Goal: Communication & Community: Answer question/provide support

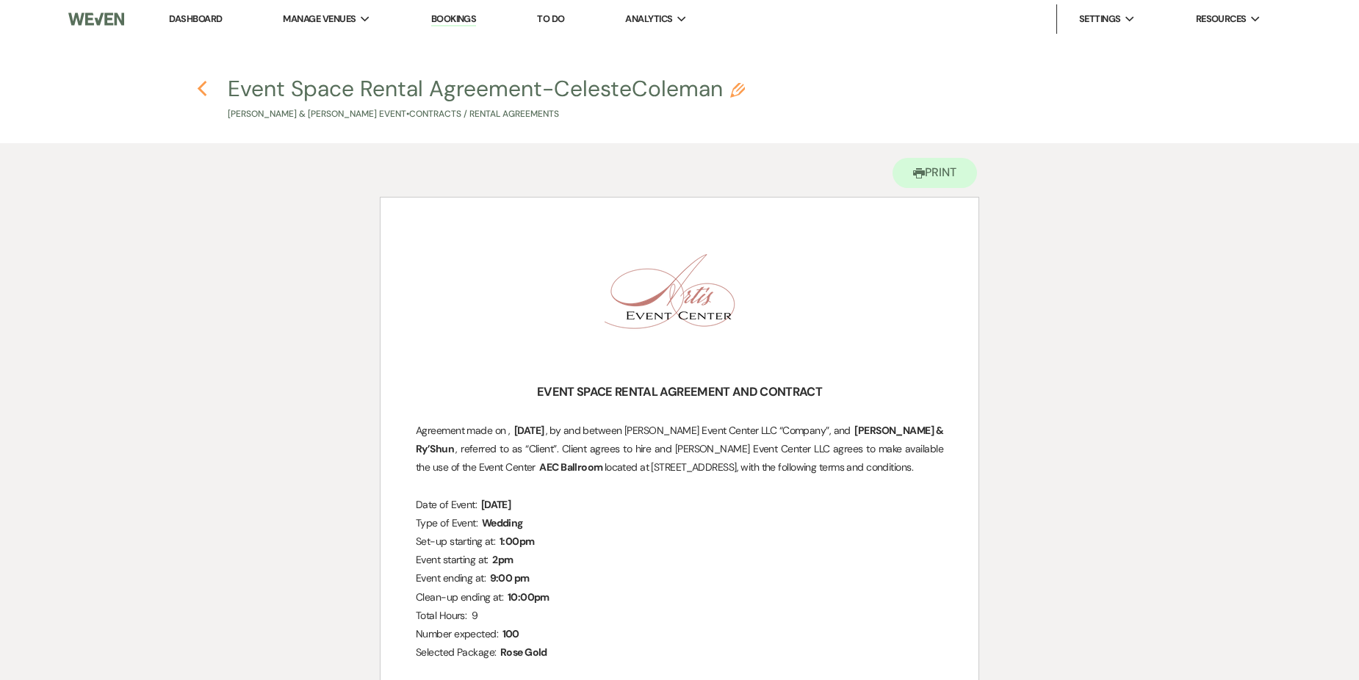
click at [201, 90] on use "button" at bounding box center [202, 89] width 10 height 16
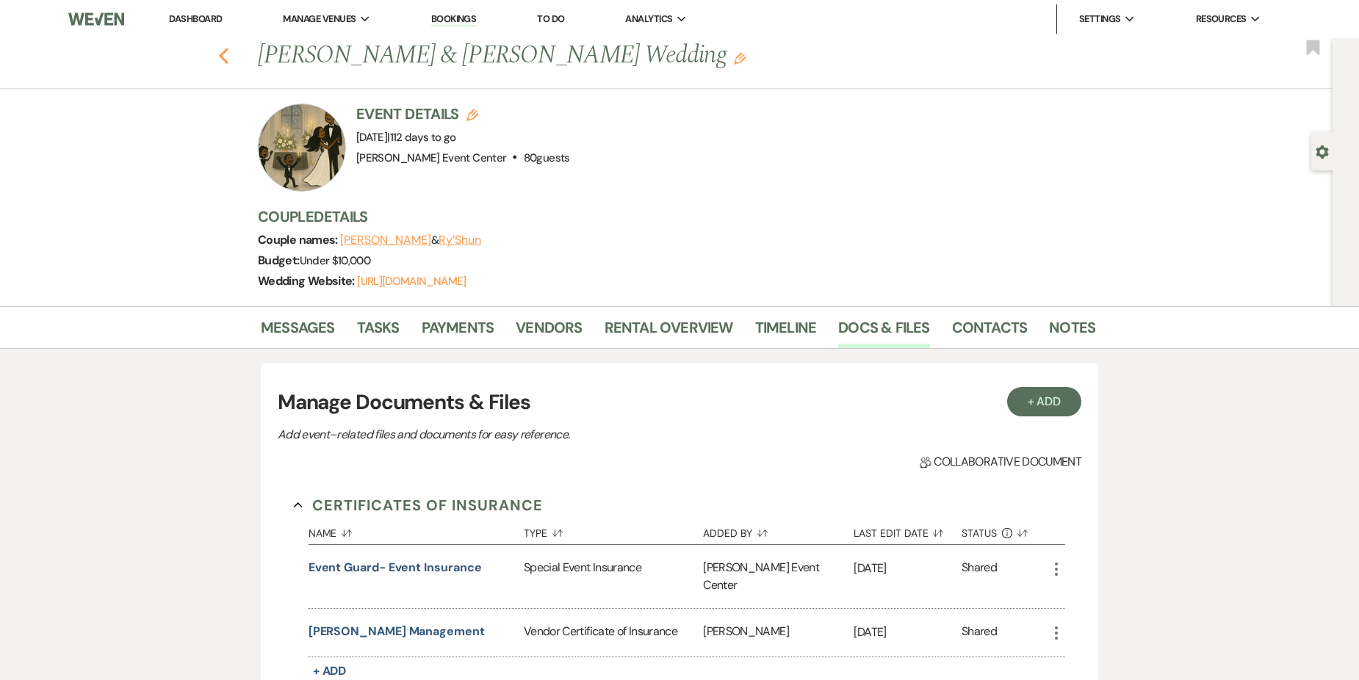
click at [229, 51] on icon "Previous" at bounding box center [223, 56] width 11 height 18
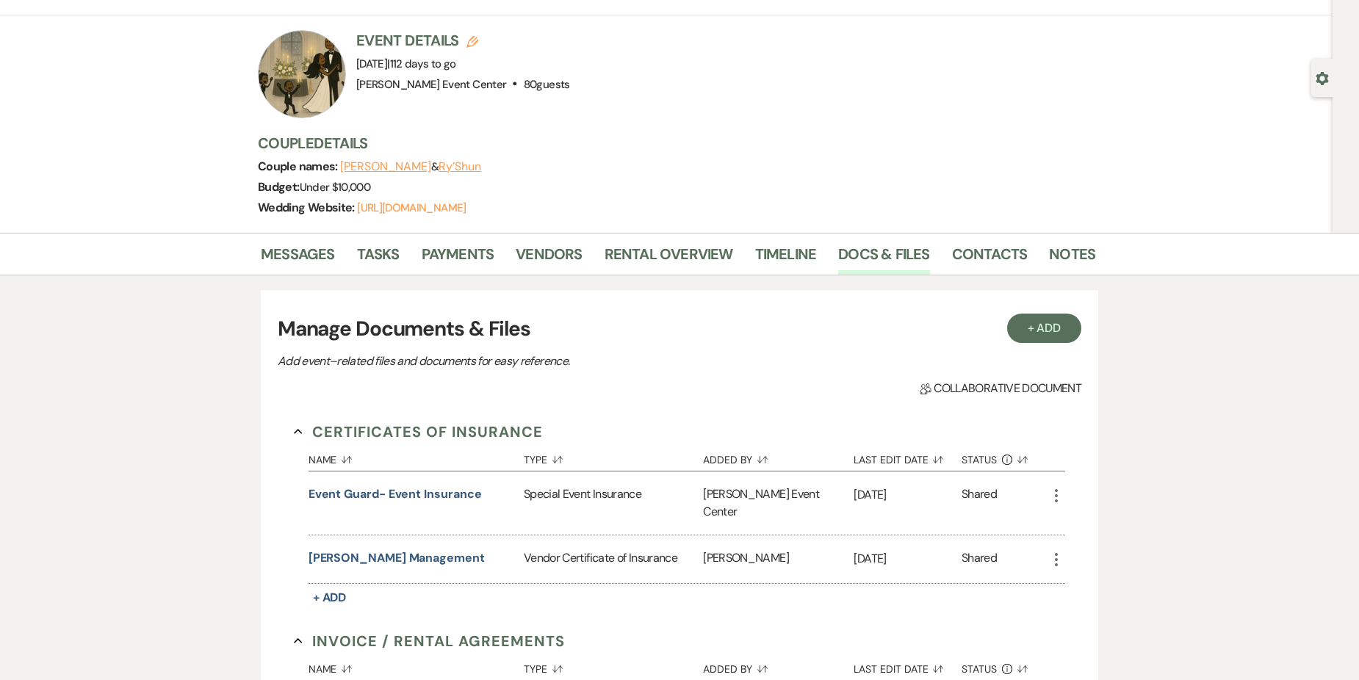
select select "2"
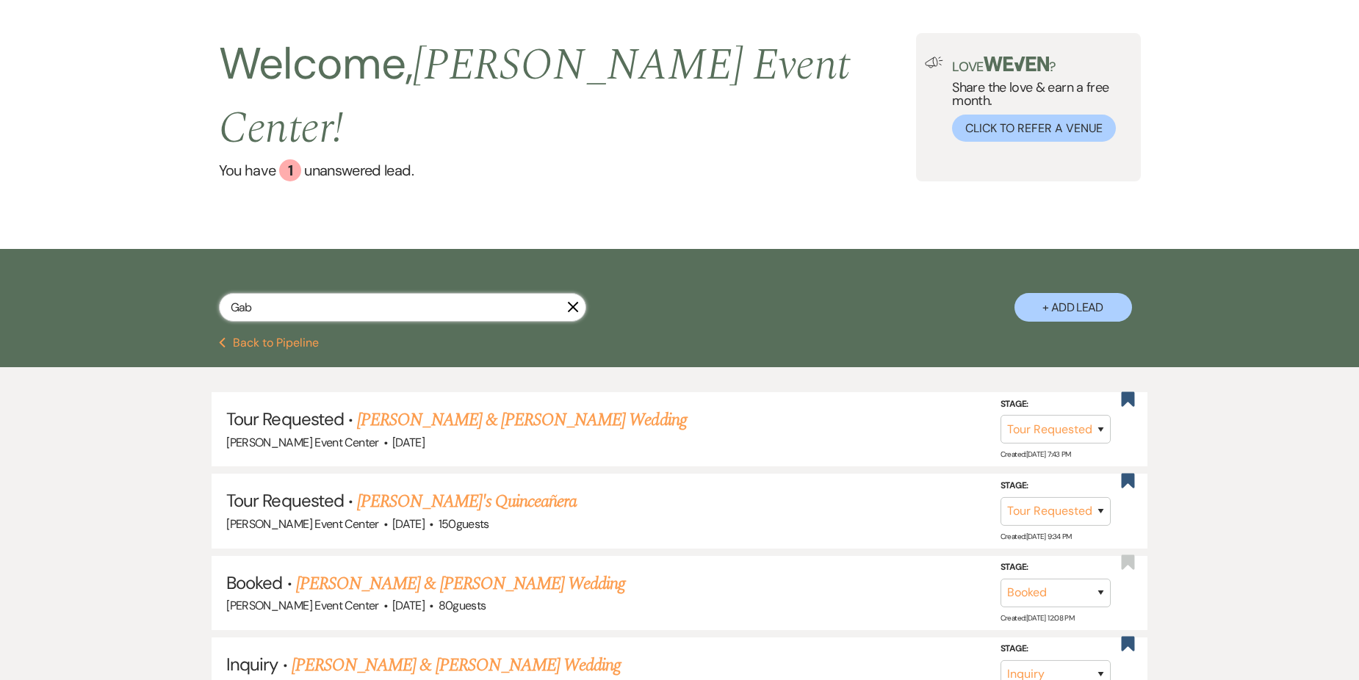
drag, startPoint x: 384, startPoint y: 274, endPoint x: 382, endPoint y: 248, distance: 26.5
click at [384, 293] on input "Gab" at bounding box center [402, 307] width 367 height 29
type input "G"
type input "[PERSON_NAME]"
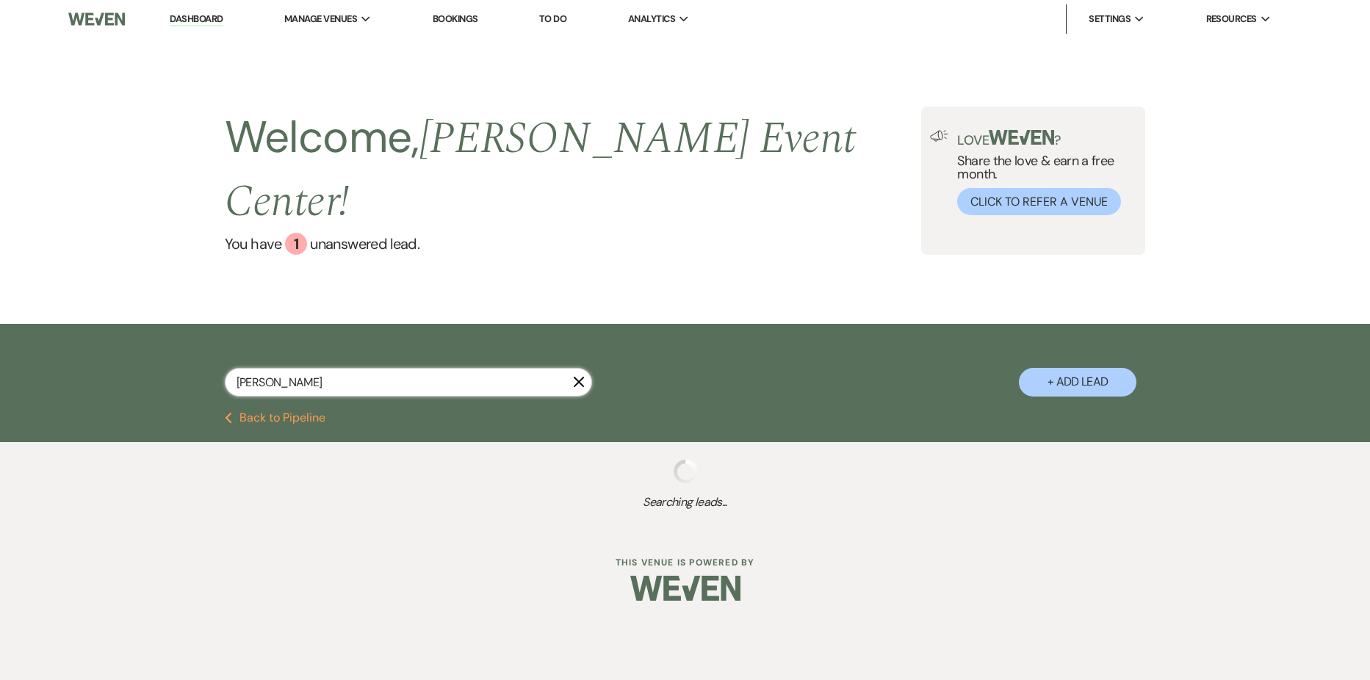
select select "5"
select select "8"
select select "1"
select select "8"
select select "2"
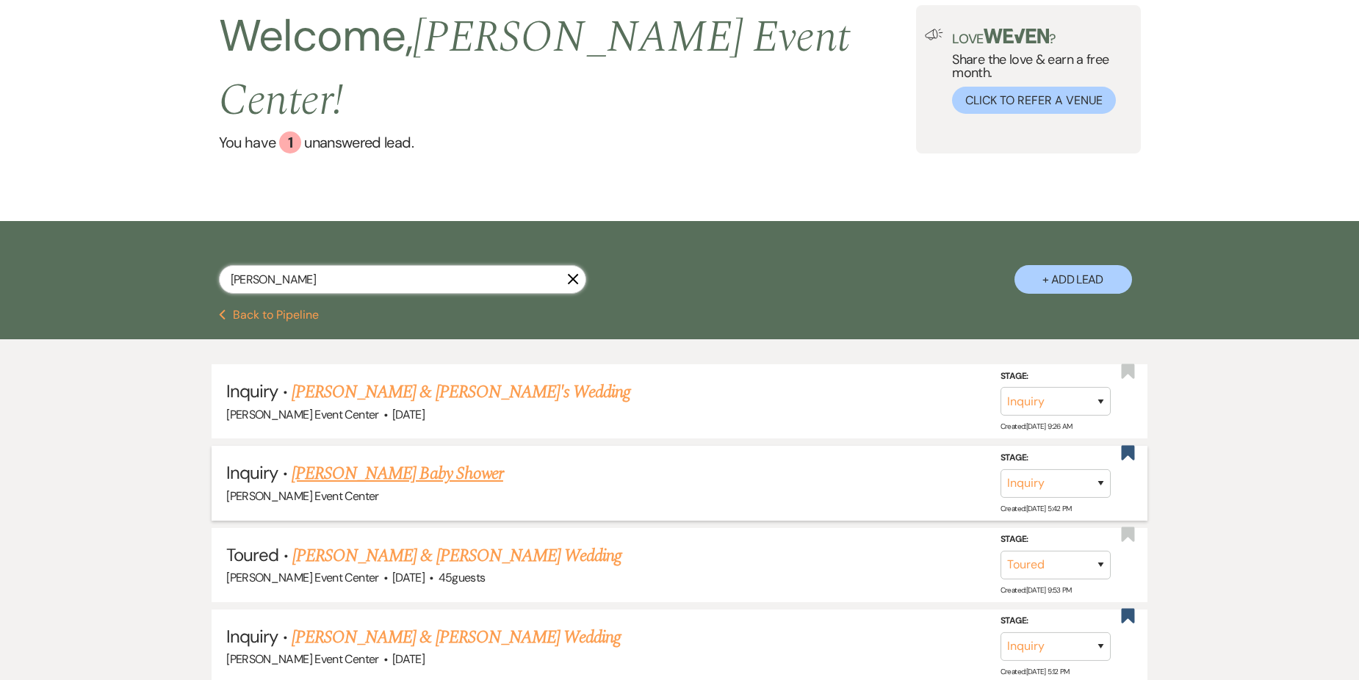
scroll to position [147, 0]
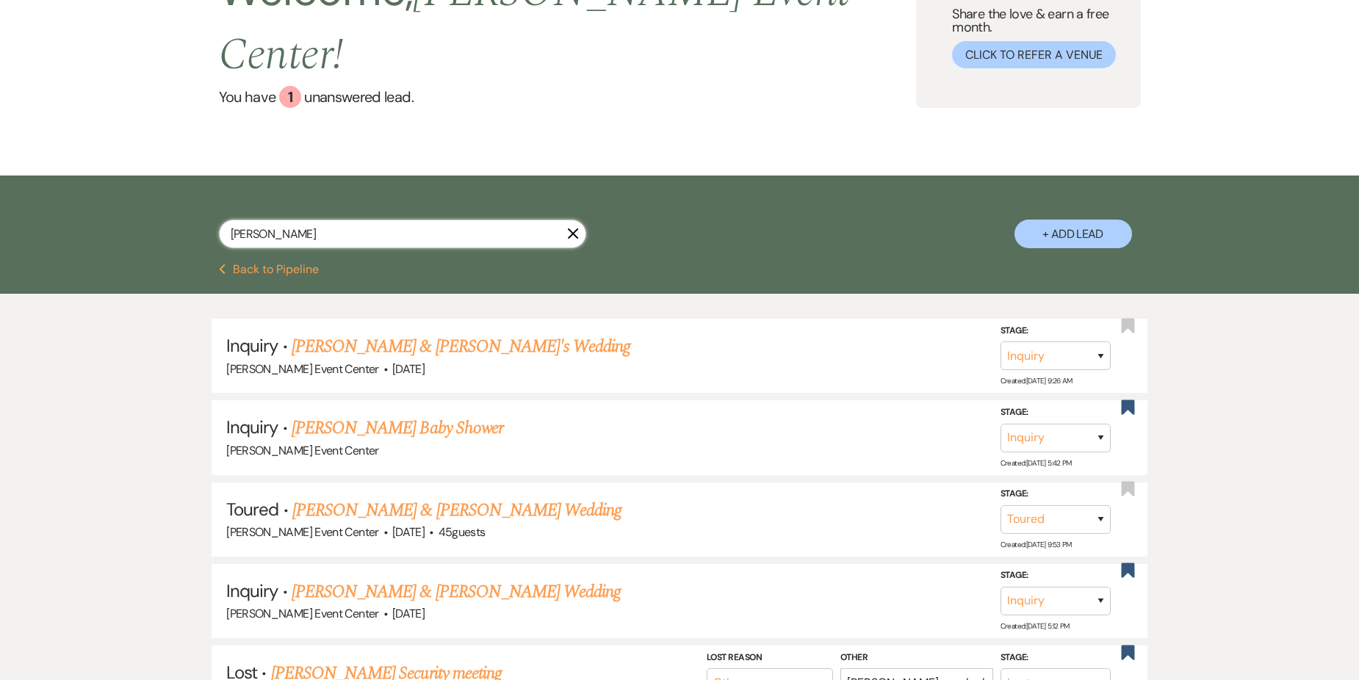
click at [347, 220] on input "[PERSON_NAME]" at bounding box center [402, 234] width 367 height 29
type input "[PERSON_NAME]"
click at [320, 334] on link "[PERSON_NAME] & [PERSON_NAME]'s Wedding" at bounding box center [461, 347] width 339 height 26
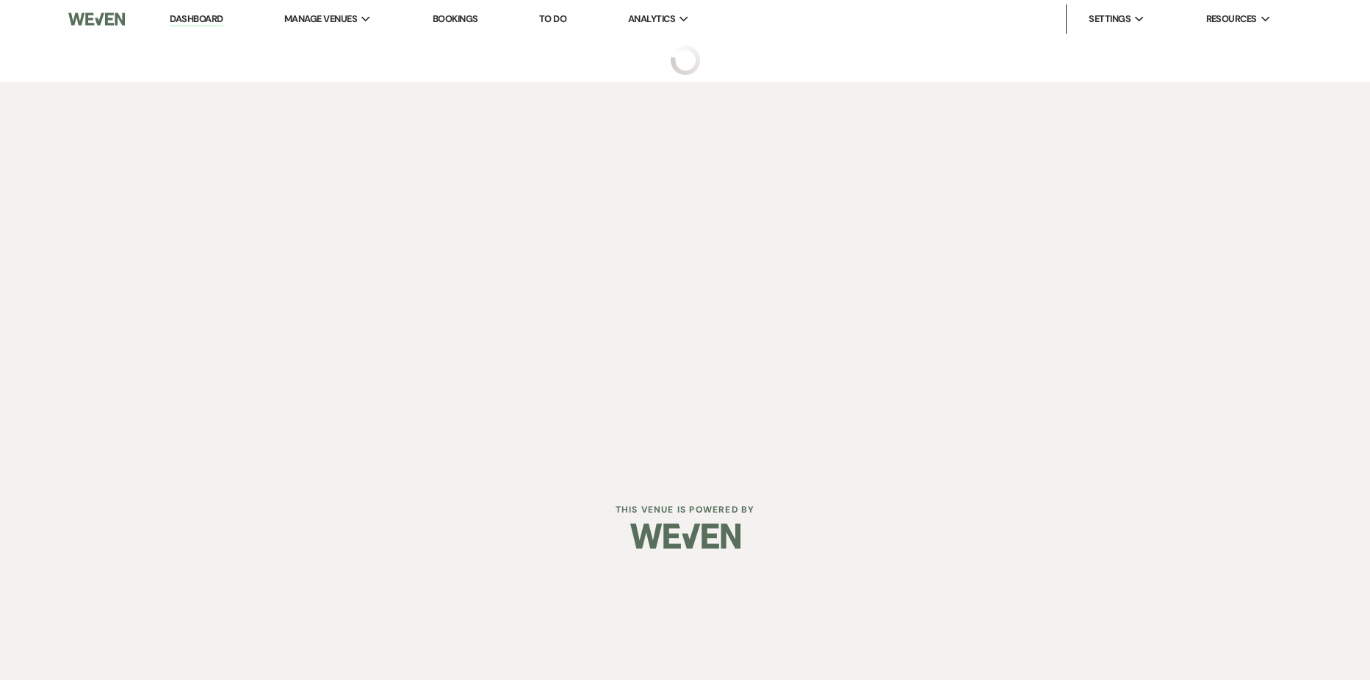
select select "5"
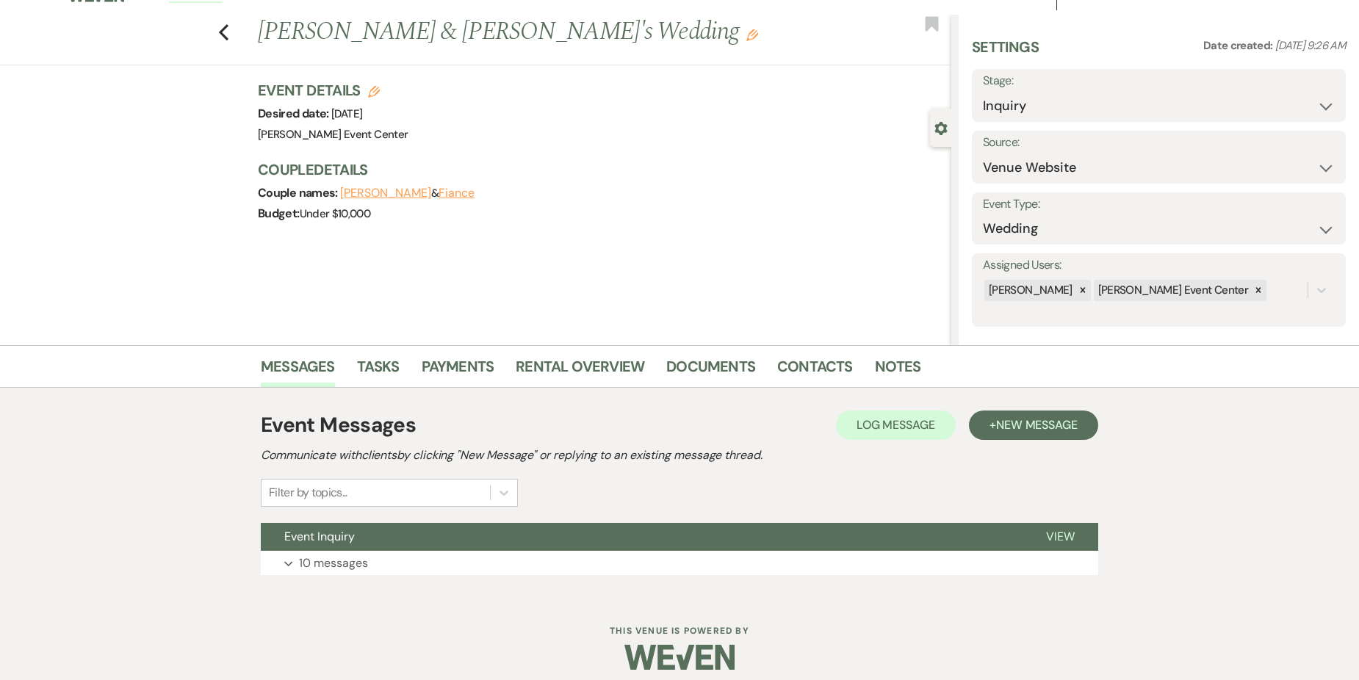
scroll to position [35, 0]
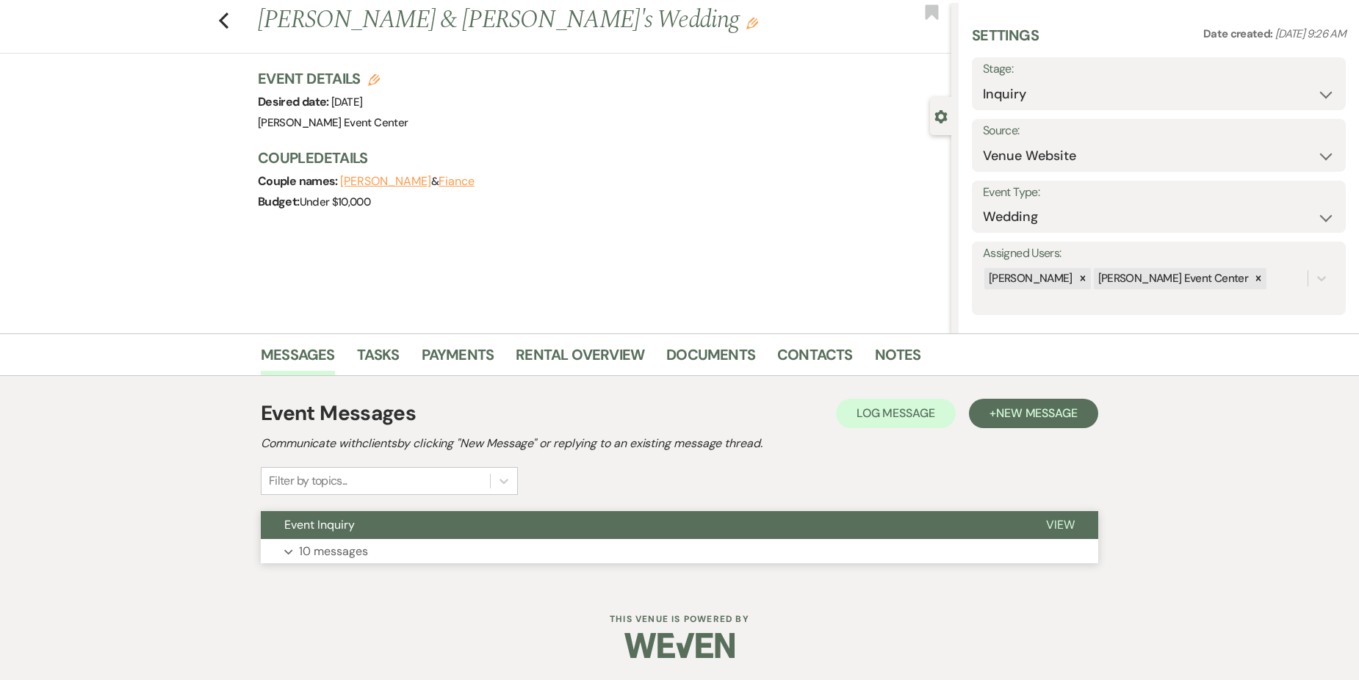
click at [340, 552] on p "10 messages" at bounding box center [333, 551] width 69 height 19
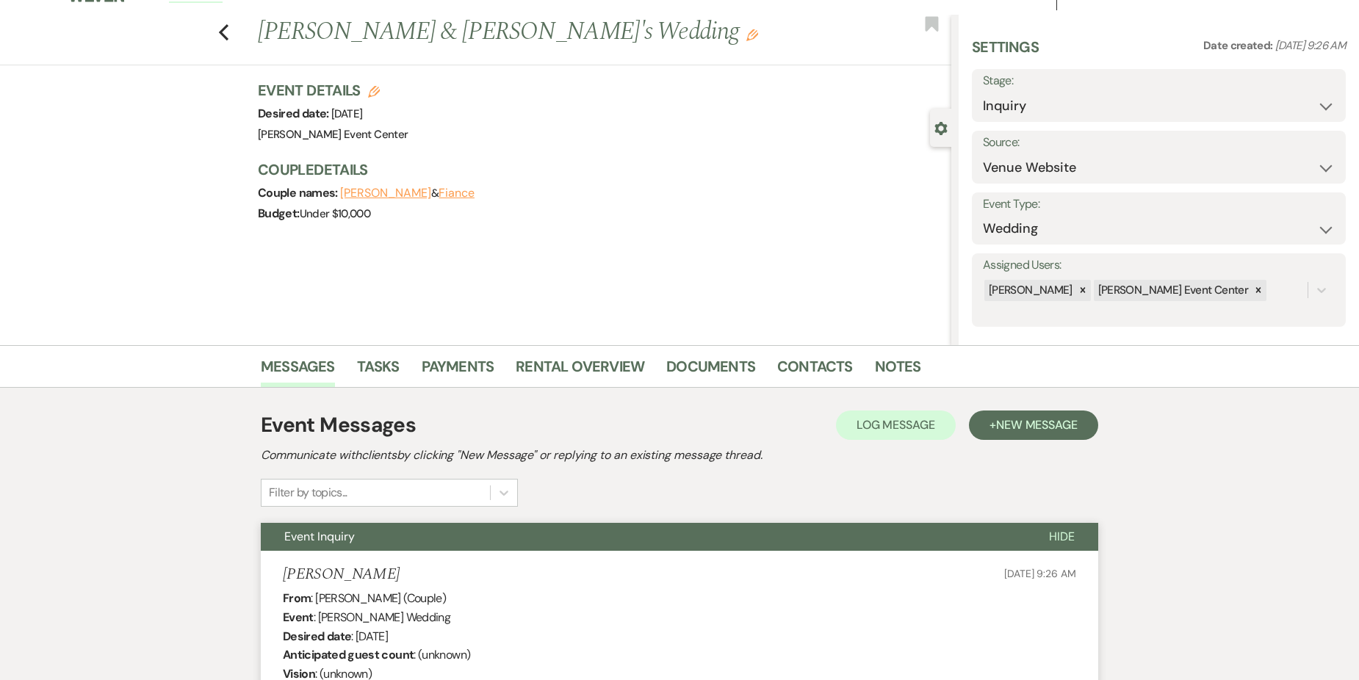
scroll to position [0, 0]
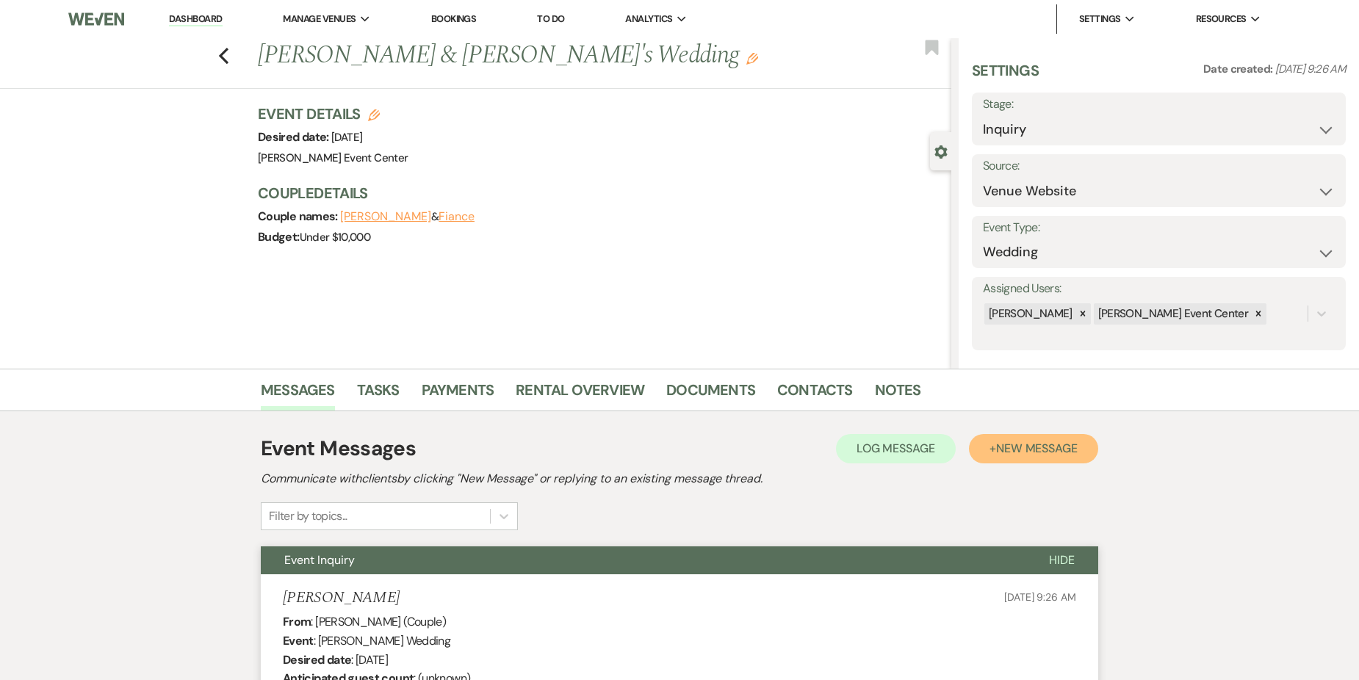
click at [1081, 439] on button "+ New Message" at bounding box center [1033, 448] width 129 height 29
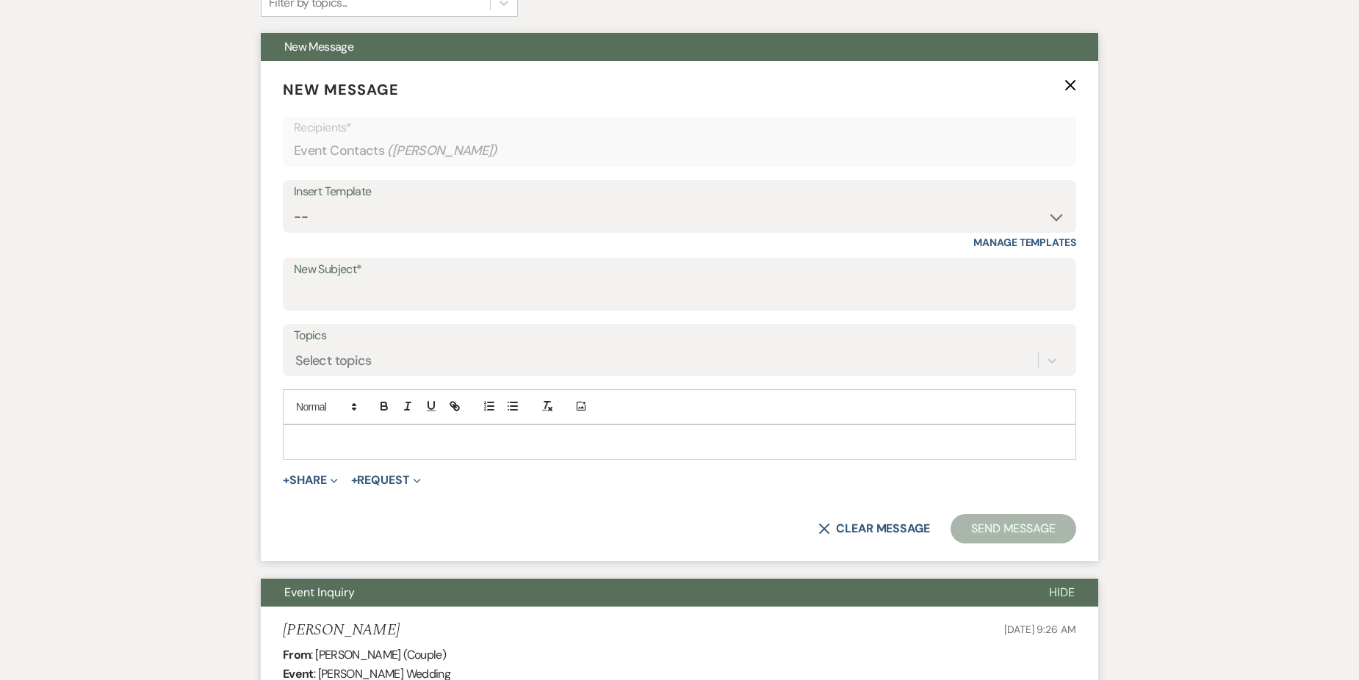
scroll to position [514, 0]
click at [397, 443] on p at bounding box center [680, 442] width 770 height 16
click at [342, 436] on p at bounding box center [680, 442] width 770 height 16
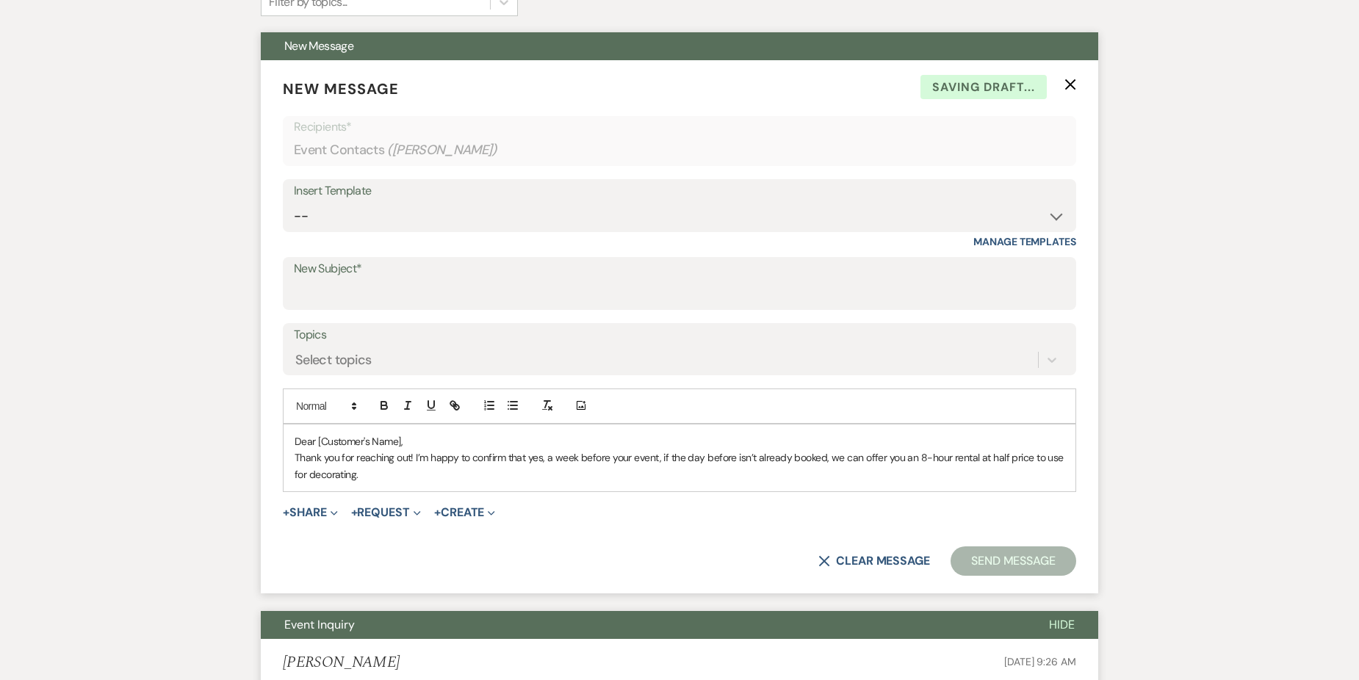
click at [403, 445] on p "Dear [Customer's Name]," at bounding box center [680, 442] width 770 height 16
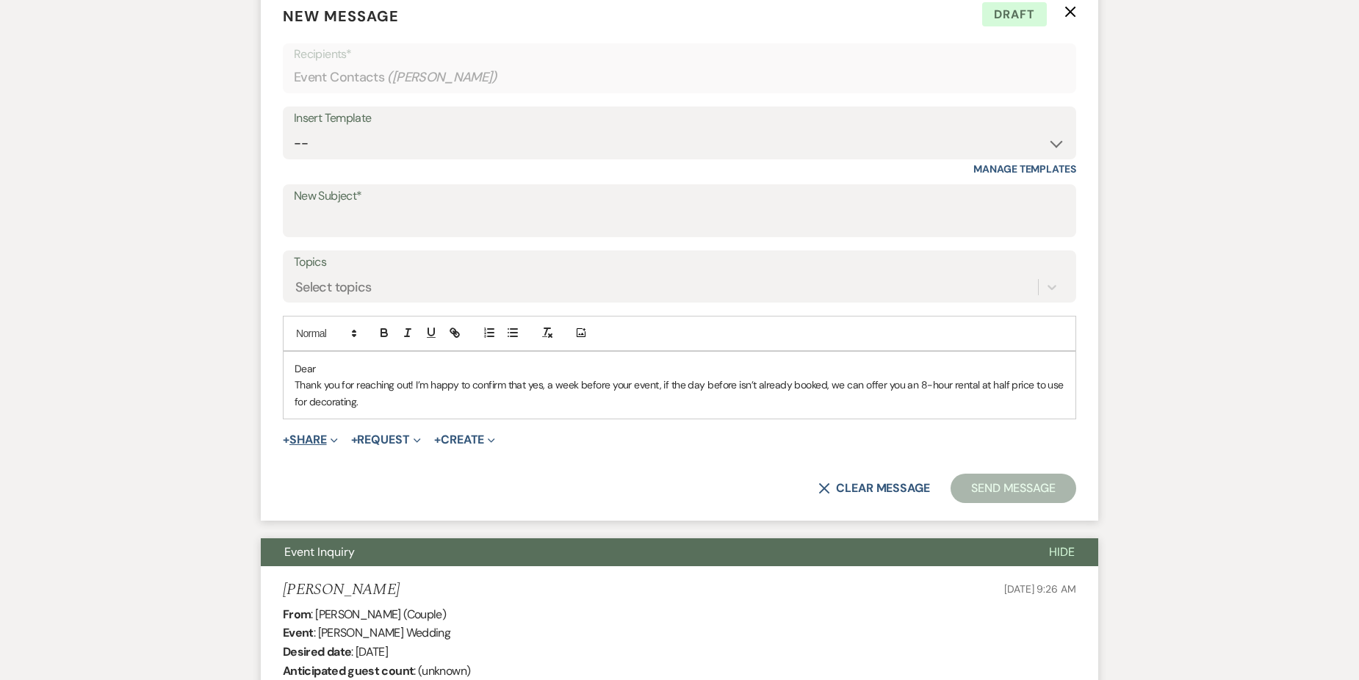
scroll to position [588, 0]
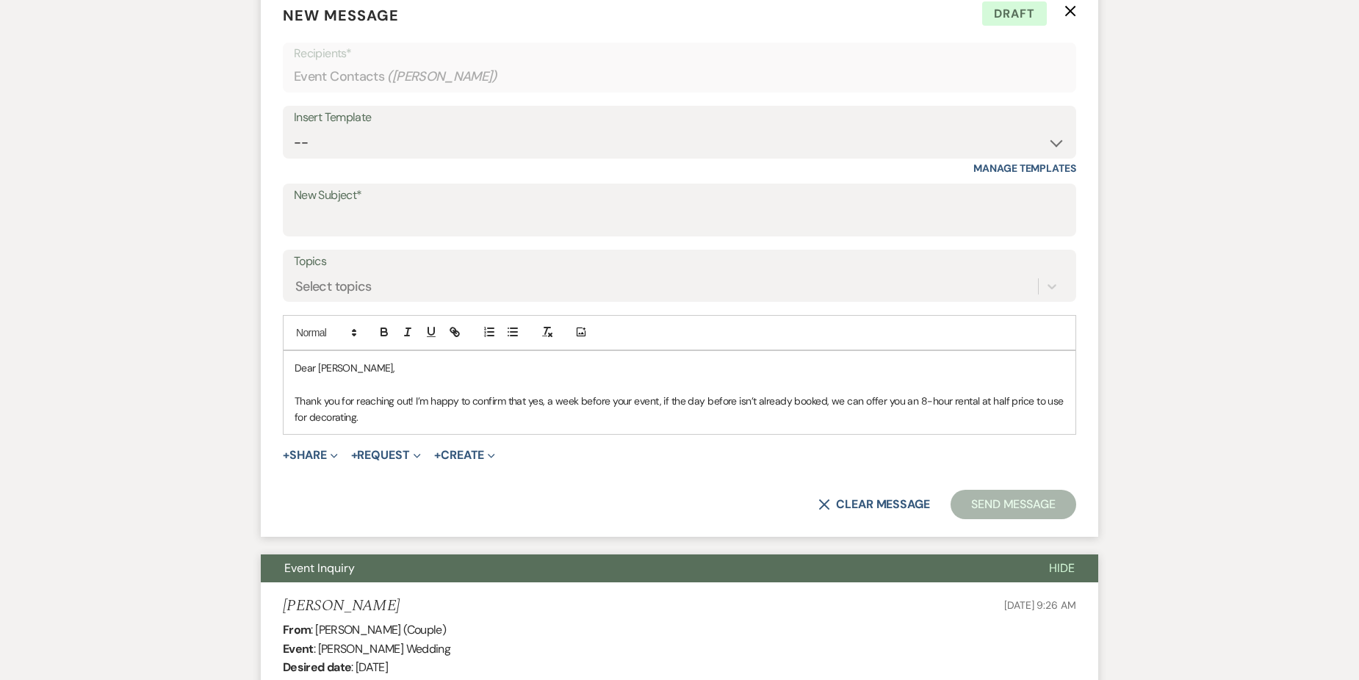
click at [372, 420] on p "Thank you for reaching out! I’m happy to confirm that yes, a week before your e…" at bounding box center [680, 409] width 770 height 33
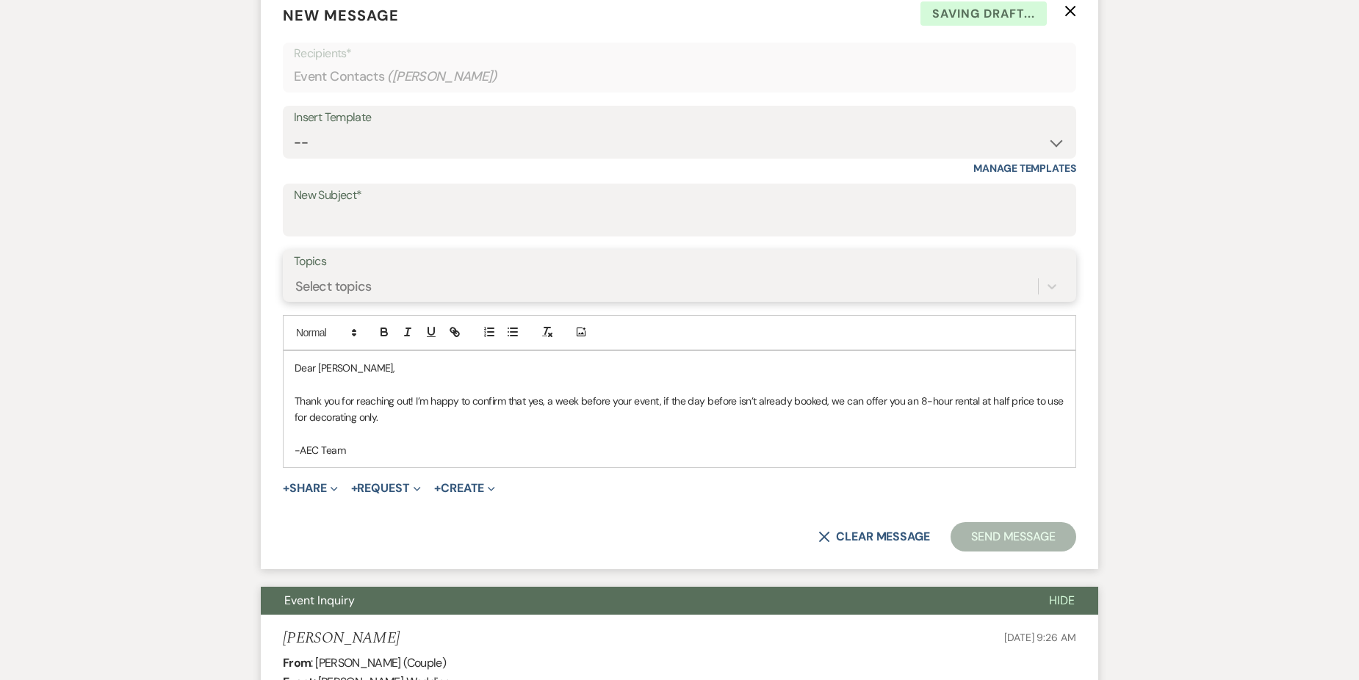
click at [359, 273] on div "Select topics" at bounding box center [680, 287] width 772 height 28
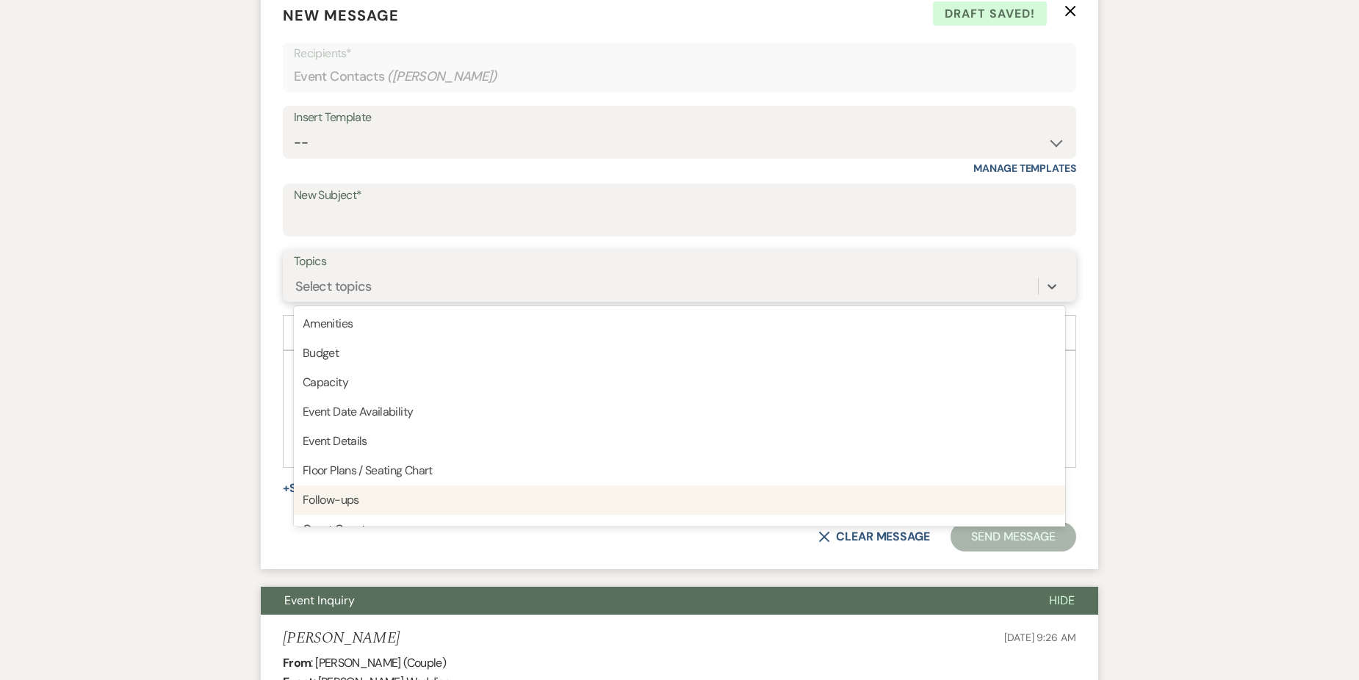
click at [353, 490] on div "Follow-ups" at bounding box center [680, 500] width 772 height 29
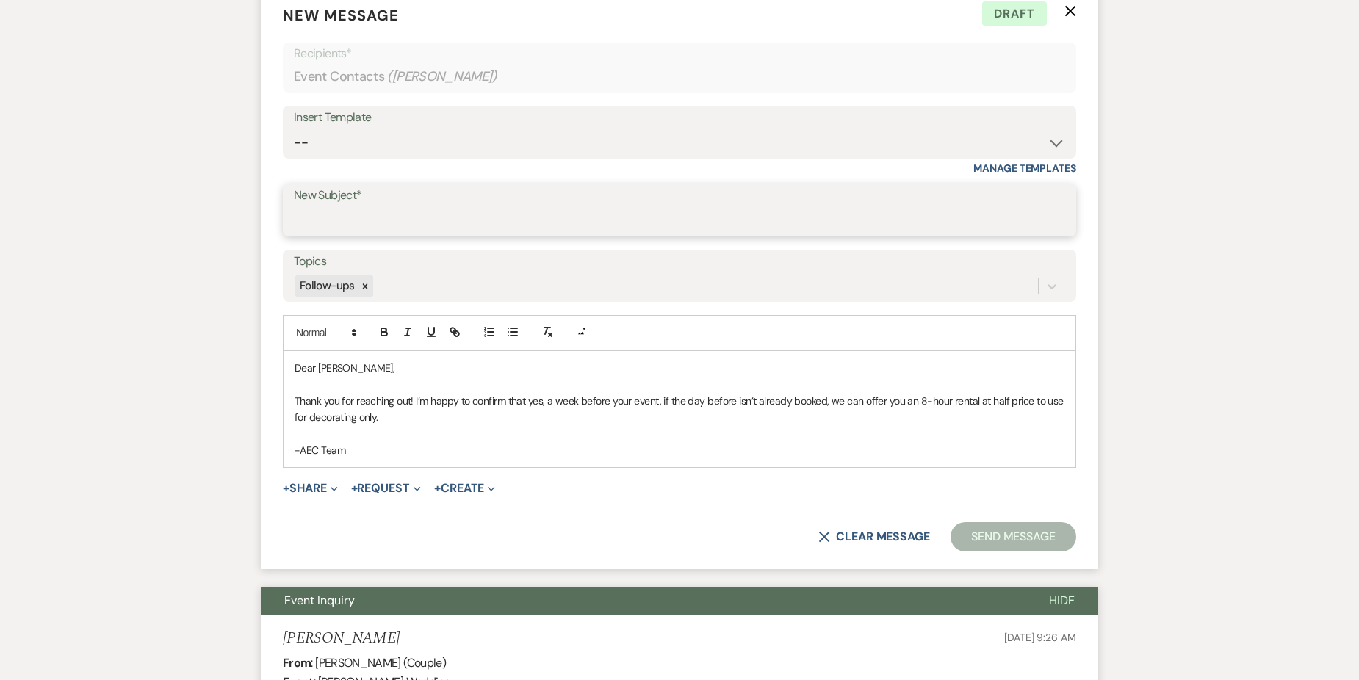
click at [382, 209] on input "New Subject*" at bounding box center [680, 220] width 772 height 29
click at [423, 211] on input "Follow-up" at bounding box center [680, 220] width 772 height 29
type input "F"
type input "N"
type input "a"
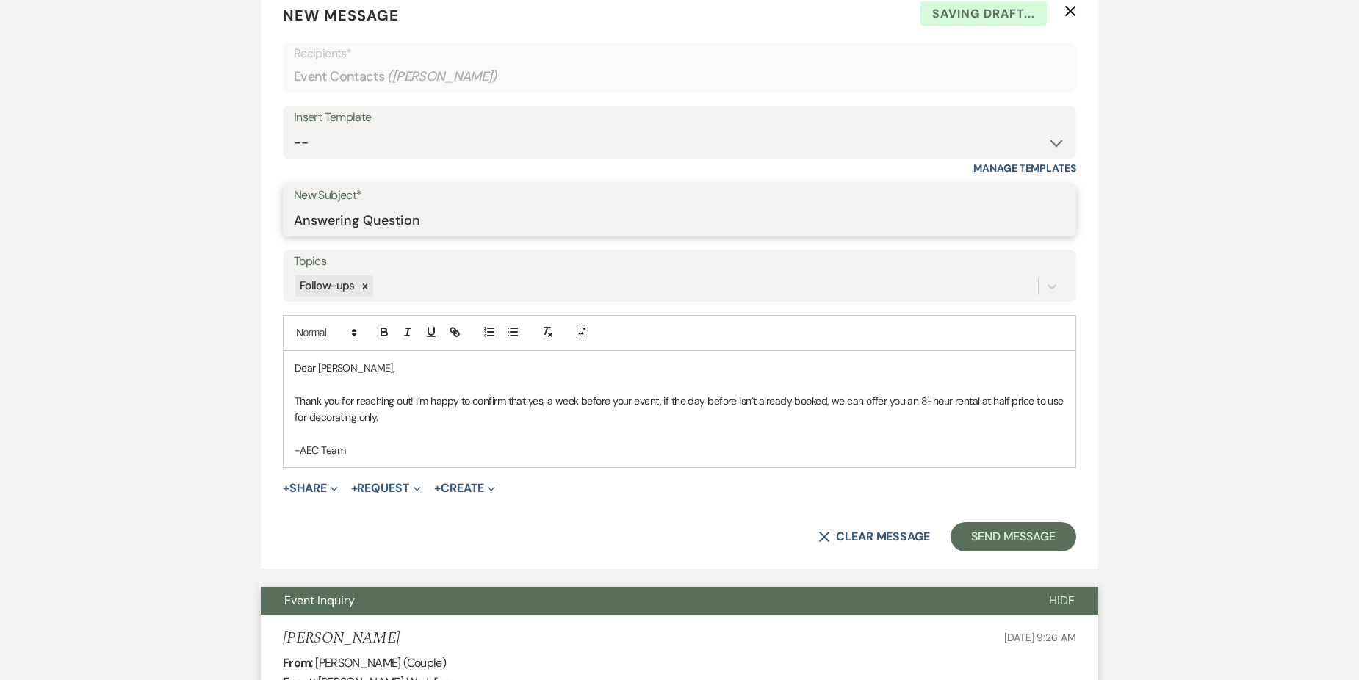
type input "Answering Question"
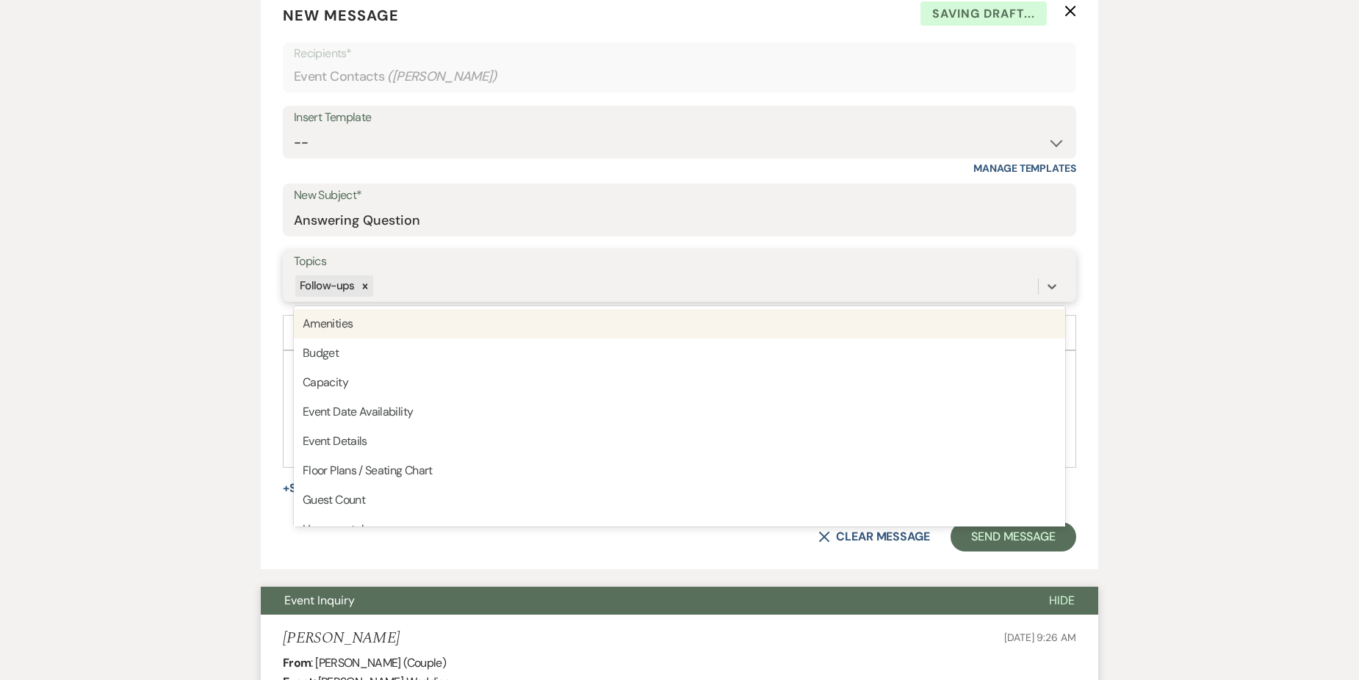
click at [407, 283] on div "Follow-ups" at bounding box center [666, 286] width 744 height 26
click at [425, 278] on div "Follow-ups" at bounding box center [666, 286] width 744 height 26
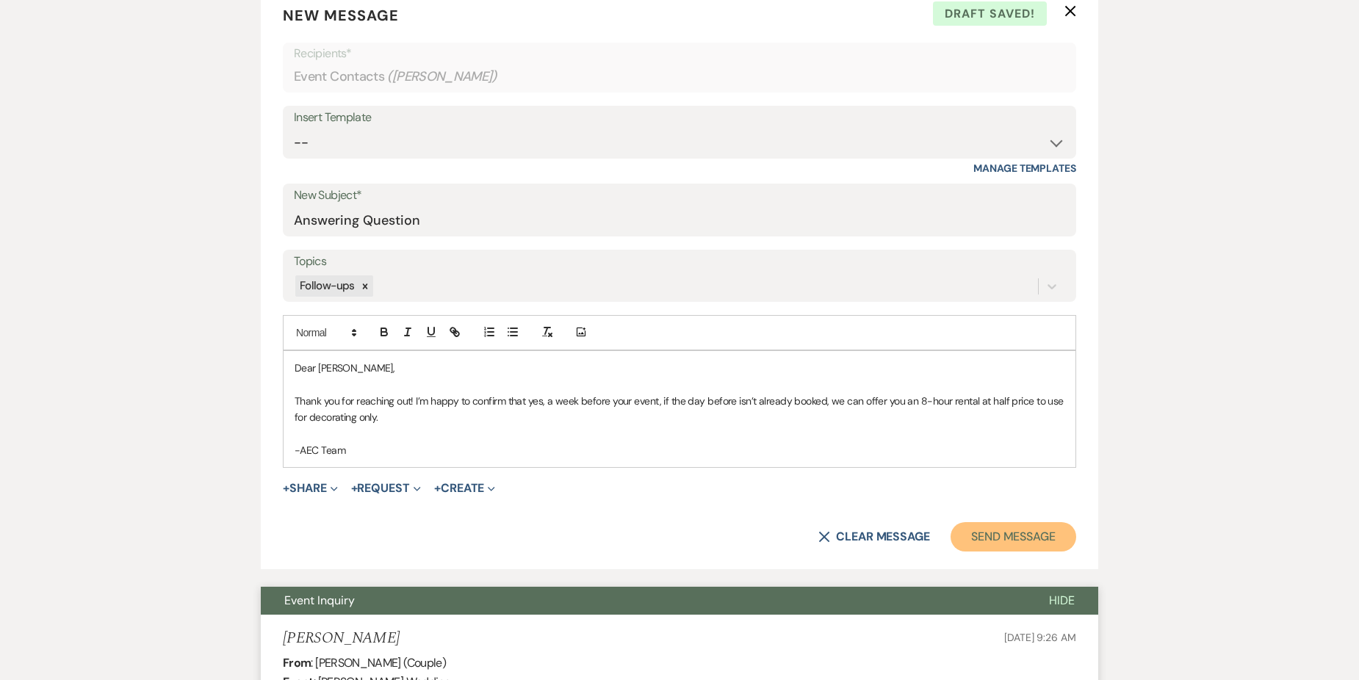
click at [1016, 531] on button "Send Message" at bounding box center [1014, 536] width 126 height 29
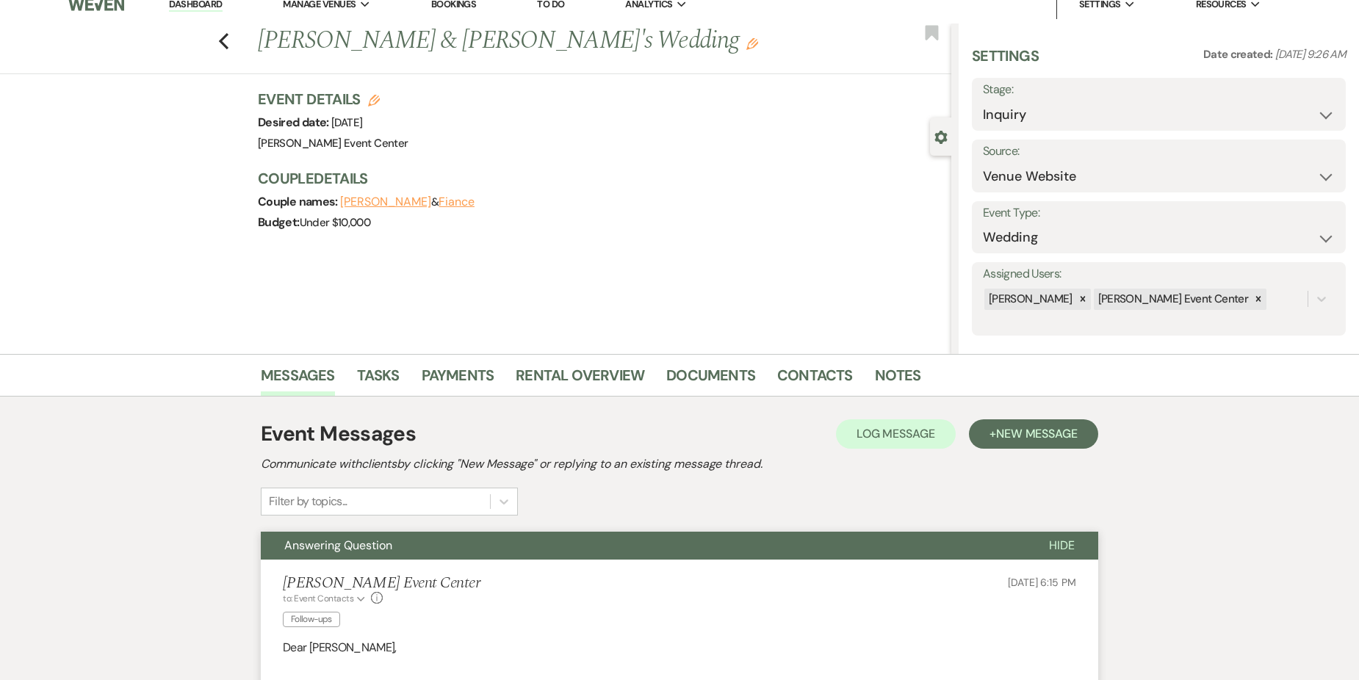
scroll to position [0, 0]
